Goal: Entertainment & Leisure: Browse casually

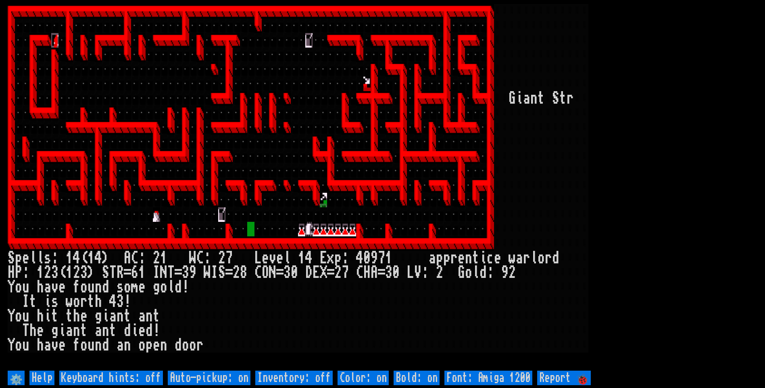
click at [206, 376] on off "Auto-pickup: on" at bounding box center [209, 377] width 83 height 15
type off "Auto-pickup: off"
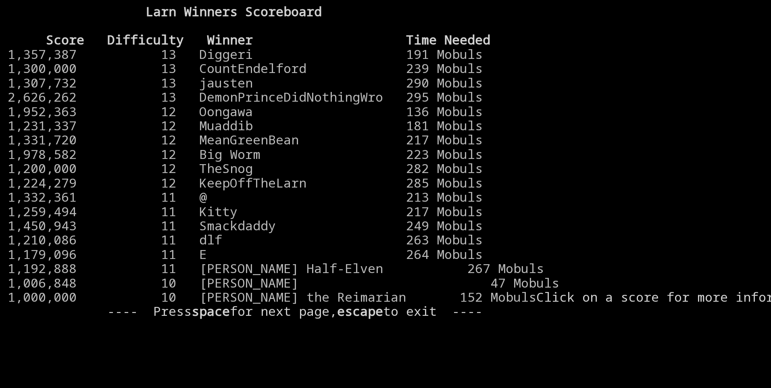
click at [480, 317] on larn "Larn Winners Scoreboard Score Difficulty Winner Time Needed 1,357,387 13 Digger…" at bounding box center [385, 186] width 755 height 364
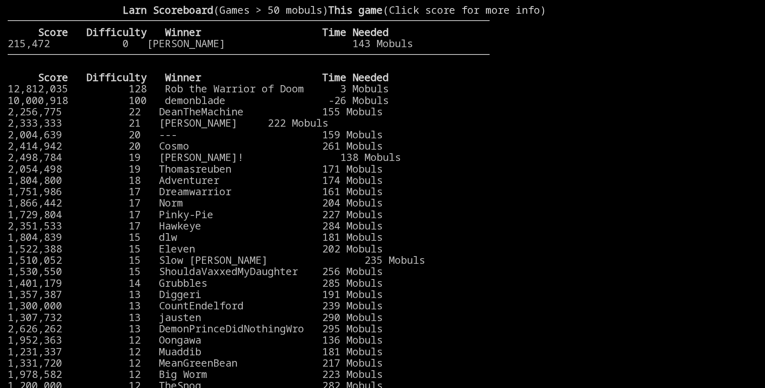
click at [604, 301] on stats at bounding box center [623, 186] width 268 height 364
